Goal: Task Accomplishment & Management: Manage account settings

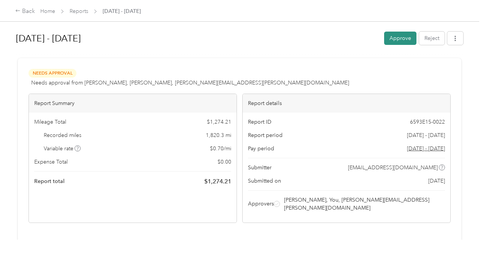
click at [397, 38] on button "Approve" at bounding box center [400, 38] width 32 height 13
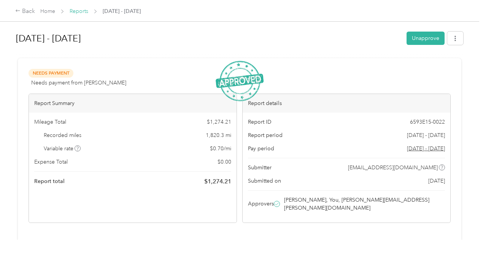
click at [81, 13] on link "Reports" at bounding box center [79, 11] width 19 height 6
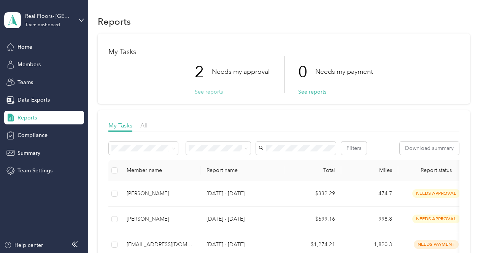
click at [212, 93] on button "See reports" at bounding box center [209, 92] width 28 height 8
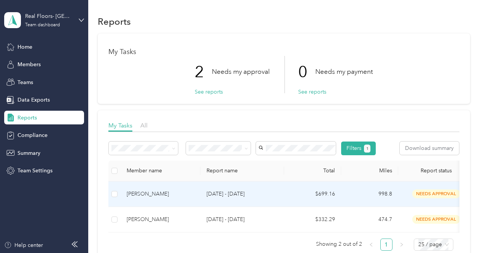
click at [118, 207] on td at bounding box center [114, 194] width 12 height 25
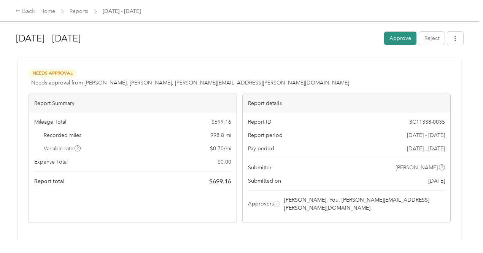
click at [398, 41] on button "Approve" at bounding box center [400, 38] width 32 height 13
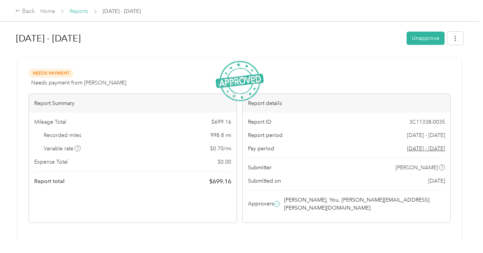
click at [84, 12] on link "Reports" at bounding box center [79, 11] width 19 height 6
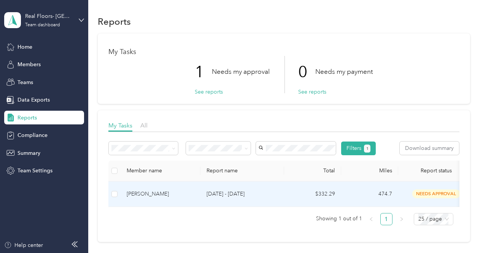
click at [163, 198] on div "[PERSON_NAME]" at bounding box center [161, 194] width 68 height 8
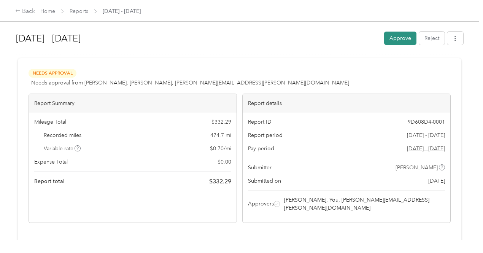
click at [400, 41] on button "Approve" at bounding box center [400, 38] width 32 height 13
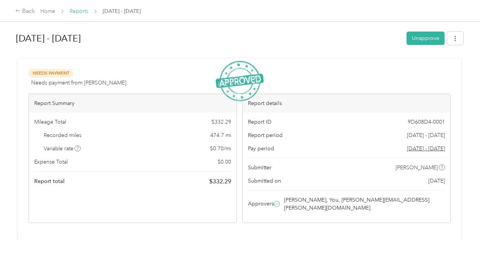
click at [84, 12] on link "Reports" at bounding box center [79, 11] width 19 height 6
